Goal: Task Accomplishment & Management: Complete application form

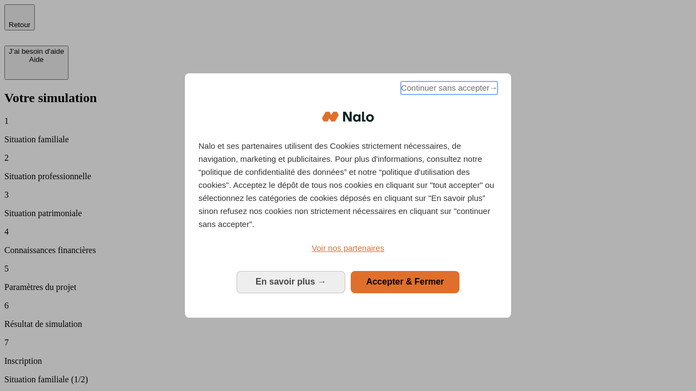
click at [448, 90] on span "Continuer sans accepter →" at bounding box center [448, 88] width 97 height 13
